Goal: Book appointment/travel/reservation

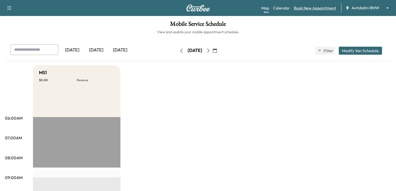
click at [302, 8] on link "Book New Appointment" at bounding box center [315, 8] width 42 height 6
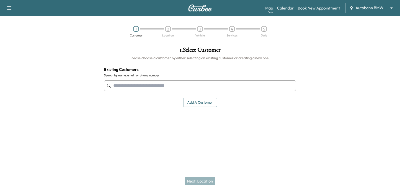
click at [178, 83] on input "text" at bounding box center [200, 86] width 192 height 11
paste input "**********"
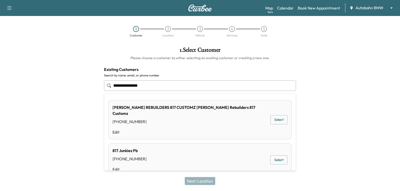
click at [133, 88] on input "**********" at bounding box center [200, 86] width 192 height 11
click at [122, 89] on input "**********" at bounding box center [200, 86] width 192 height 11
click at [114, 87] on input "**********" at bounding box center [200, 86] width 192 height 11
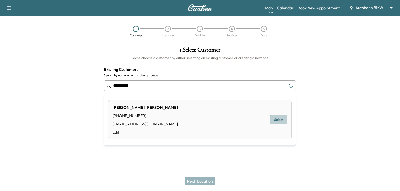
click at [283, 120] on button "Select" at bounding box center [278, 119] width 17 height 9
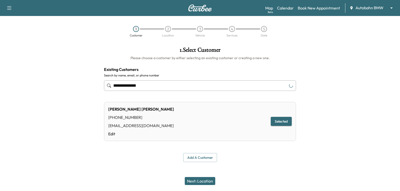
type input "**********"
click at [205, 181] on button "Next: Location" at bounding box center [200, 181] width 31 height 8
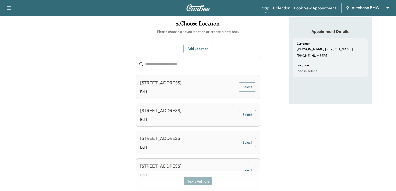
scroll to position [25, 0]
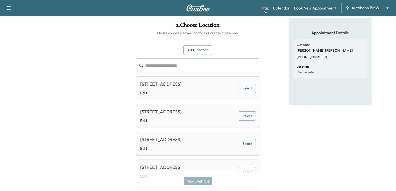
click at [242, 89] on button "Select" at bounding box center [247, 88] width 17 height 9
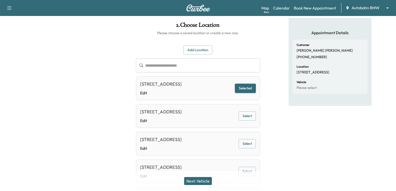
click at [198, 182] on button "Next: Vehicle" at bounding box center [198, 181] width 28 height 8
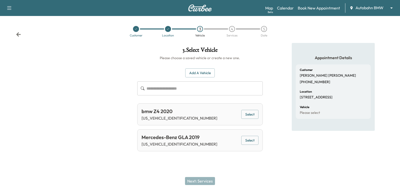
click at [244, 116] on button "Select" at bounding box center [249, 114] width 17 height 9
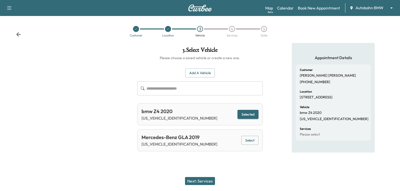
click at [207, 182] on button "Next: Services" at bounding box center [200, 181] width 30 height 8
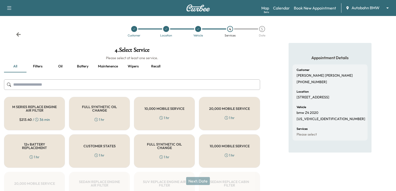
click at [91, 116] on div "FULL SYNTHETIC OIL CHANGE 1 hr" at bounding box center [99, 114] width 61 height 34
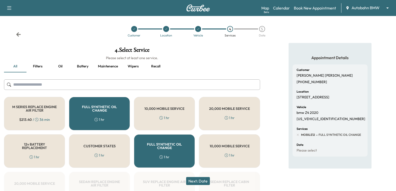
click at [202, 183] on button "Next: Date" at bounding box center [198, 181] width 24 height 8
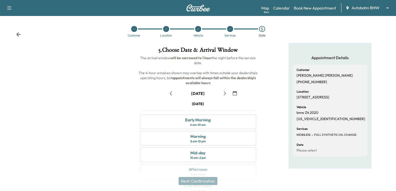
click at [224, 93] on icon "button" at bounding box center [225, 94] width 4 height 4
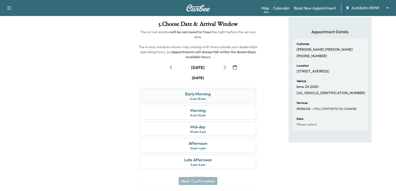
scroll to position [50, 0]
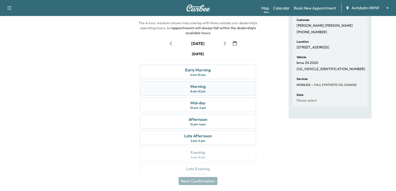
click at [173, 85] on div "Morning 8 am - 12 pm" at bounding box center [198, 88] width 116 height 15
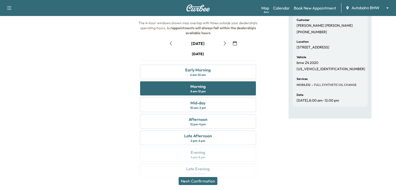
click at [208, 183] on button "Next: Confirmation" at bounding box center [198, 181] width 39 height 8
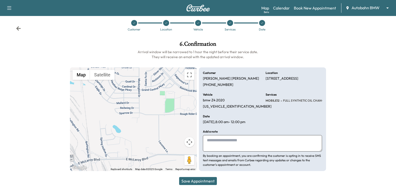
click at [188, 181] on button "Save Appointment" at bounding box center [198, 181] width 38 height 8
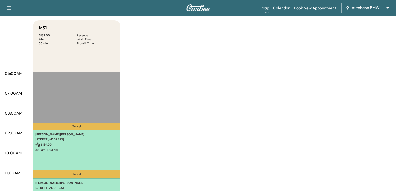
scroll to position [75, 0]
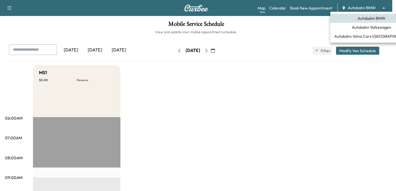
click at [360, 10] on body "Support Log Out Map Beta Calendar Book New Appointment Autobahn BMW ******** ​ …" at bounding box center [198, 95] width 396 height 191
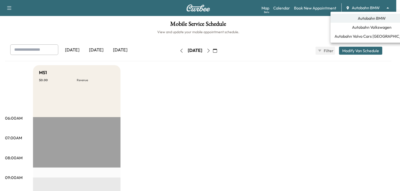
click at [226, 52] on div at bounding box center [200, 95] width 400 height 191
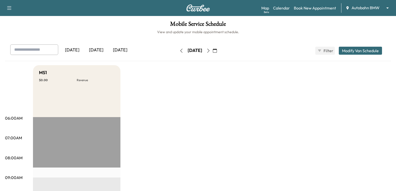
click at [217, 52] on icon "button" at bounding box center [215, 51] width 4 height 4
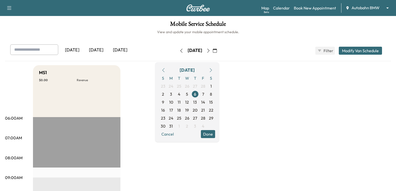
click at [213, 71] on icon "button" at bounding box center [211, 70] width 4 height 4
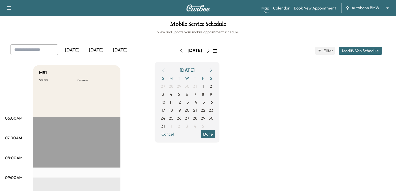
click at [213, 71] on icon "button" at bounding box center [211, 70] width 4 height 4
click at [199, 93] on span "11" at bounding box center [195, 94] width 8 height 8
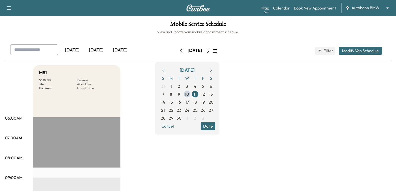
click at [215, 126] on button "Done" at bounding box center [208, 126] width 14 height 8
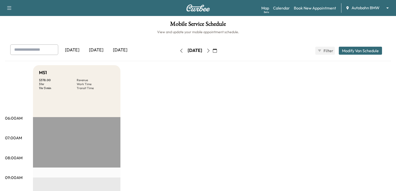
click at [213, 50] on button "button" at bounding box center [208, 51] width 9 height 8
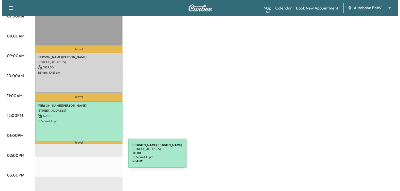
scroll to position [100, 0]
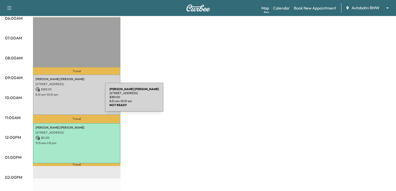
click at [68, 100] on div "Misty Alexander 705 FALCON RD, SAGINAW, TX 76131, US $ 189.00 8:51 am - 10:51 am" at bounding box center [77, 95] width 88 height 41
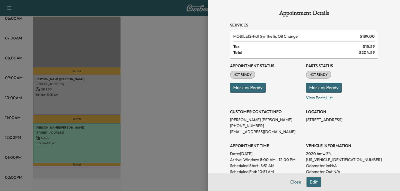
click at [239, 90] on button "Mark as Ready" at bounding box center [248, 88] width 36 height 10
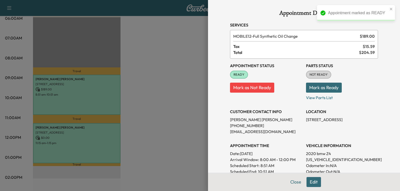
click at [306, 86] on button "Mark as Ready" at bounding box center [324, 88] width 36 height 10
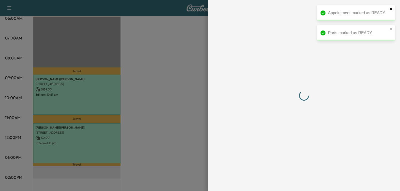
click at [390, 10] on icon "close" at bounding box center [392, 9] width 4 height 4
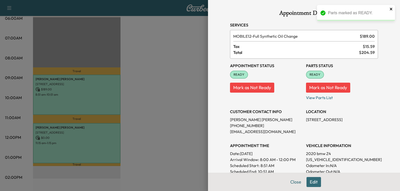
click at [392, 10] on icon "close" at bounding box center [391, 9] width 3 height 3
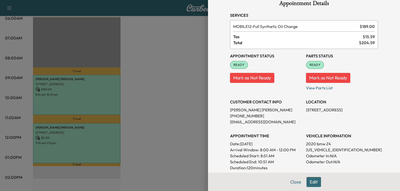
scroll to position [0, 0]
